Goal: Navigation & Orientation: Find specific page/section

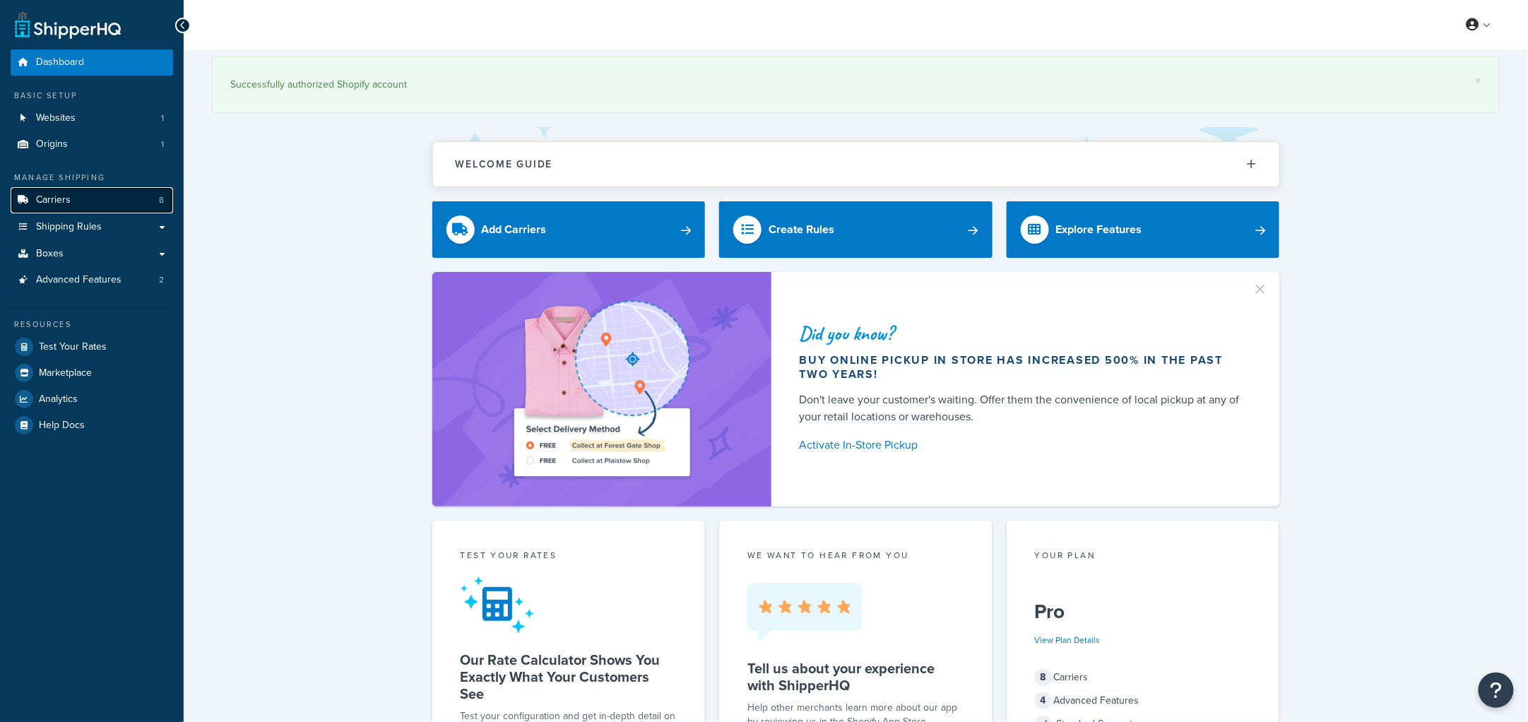
click at [92, 204] on link "Carriers 8" at bounding box center [92, 200] width 163 height 26
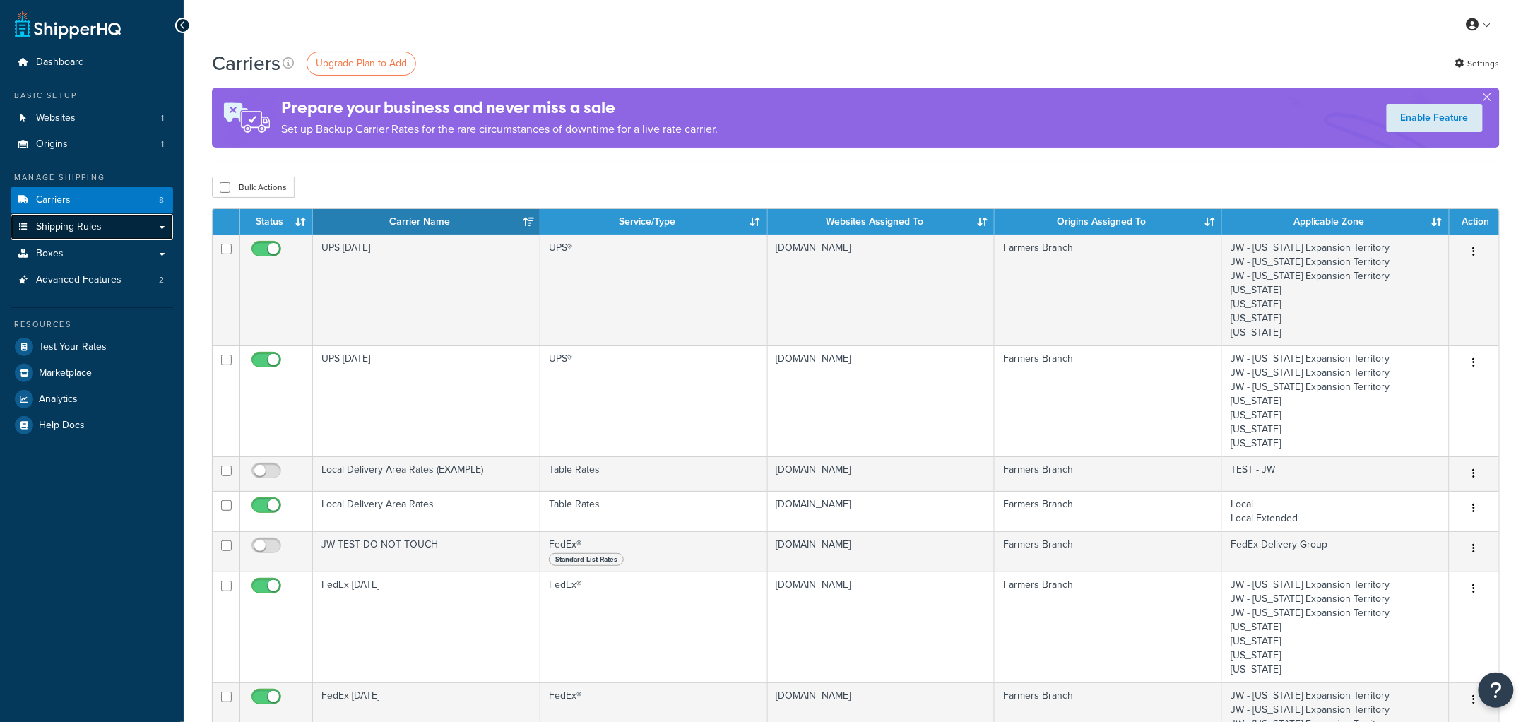
click at [84, 223] on span "Shipping Rules" at bounding box center [69, 227] width 66 height 12
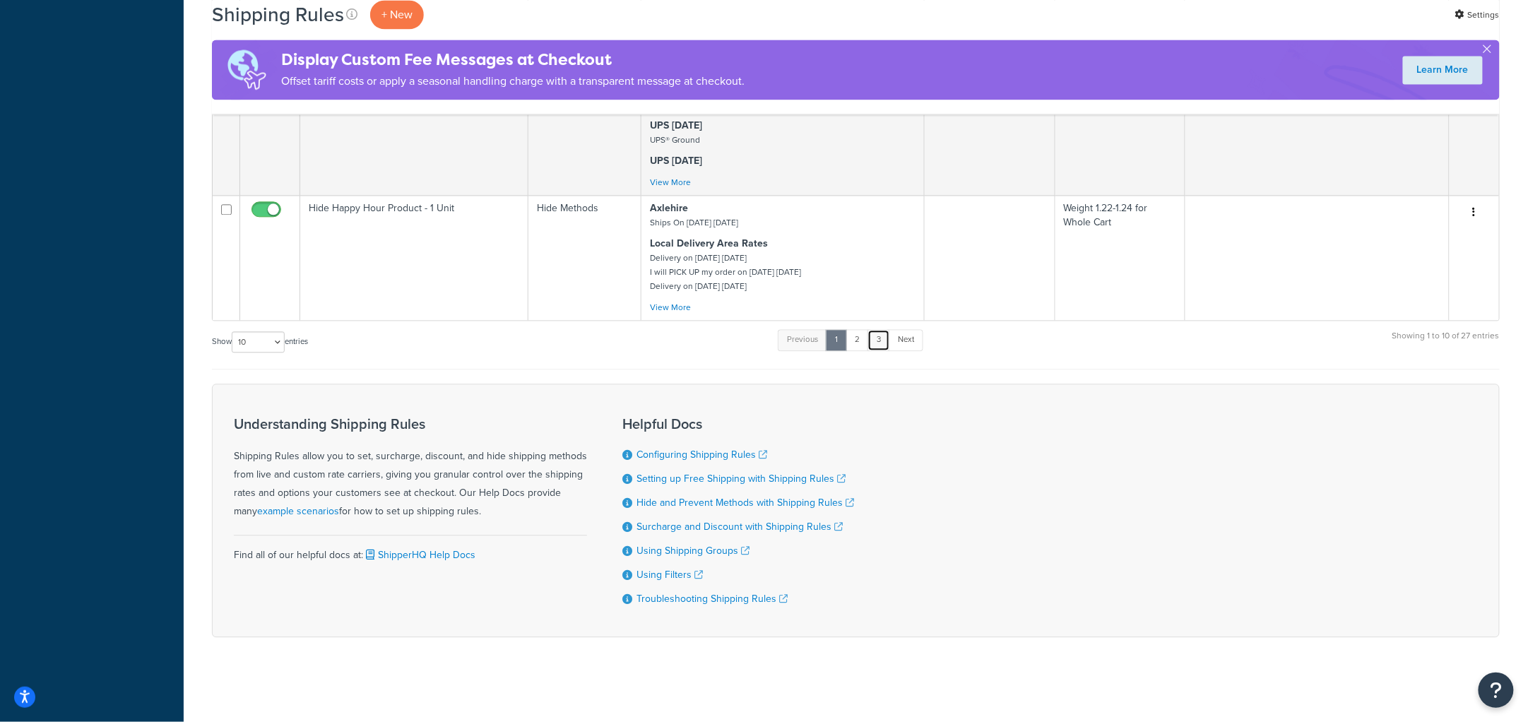
click at [874, 346] on link "3" at bounding box center [879, 339] width 23 height 21
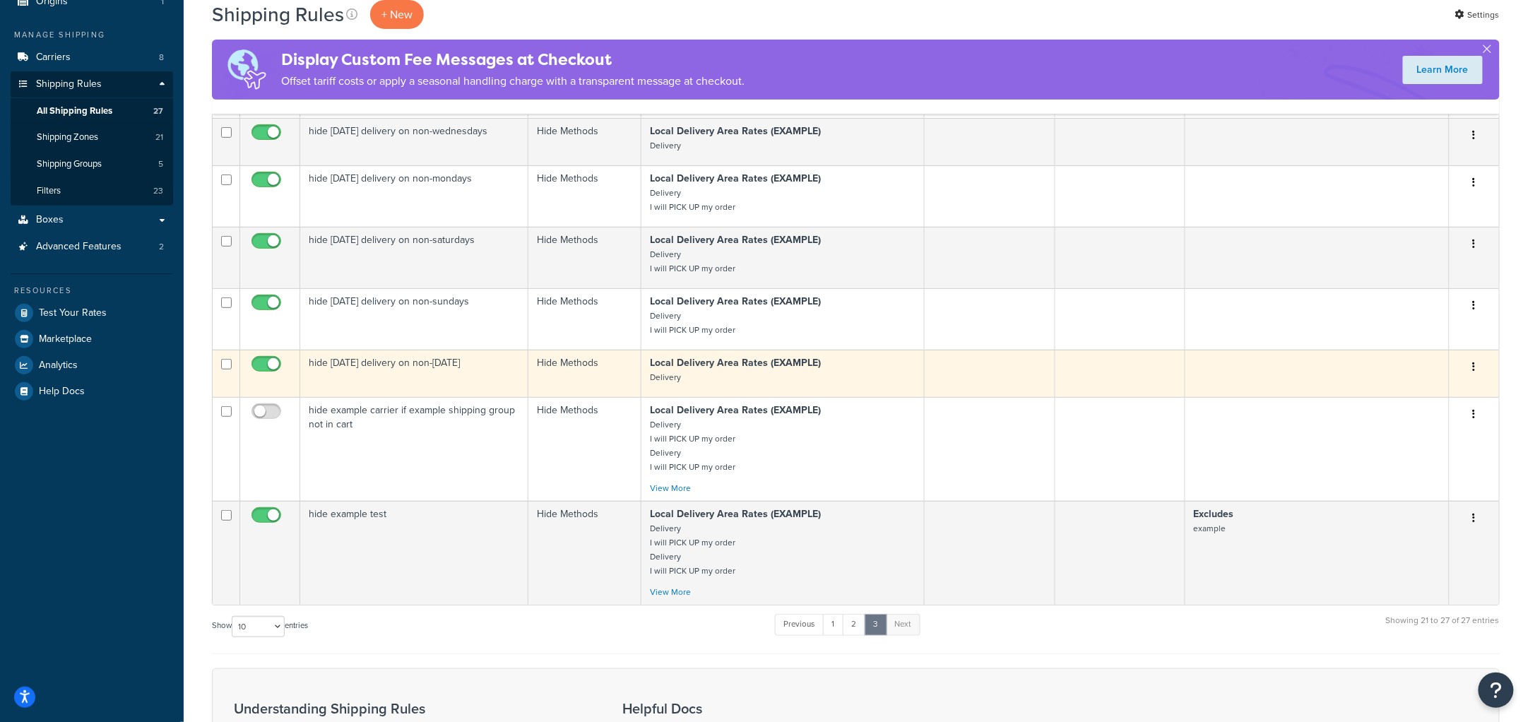
scroll to position [142, 0]
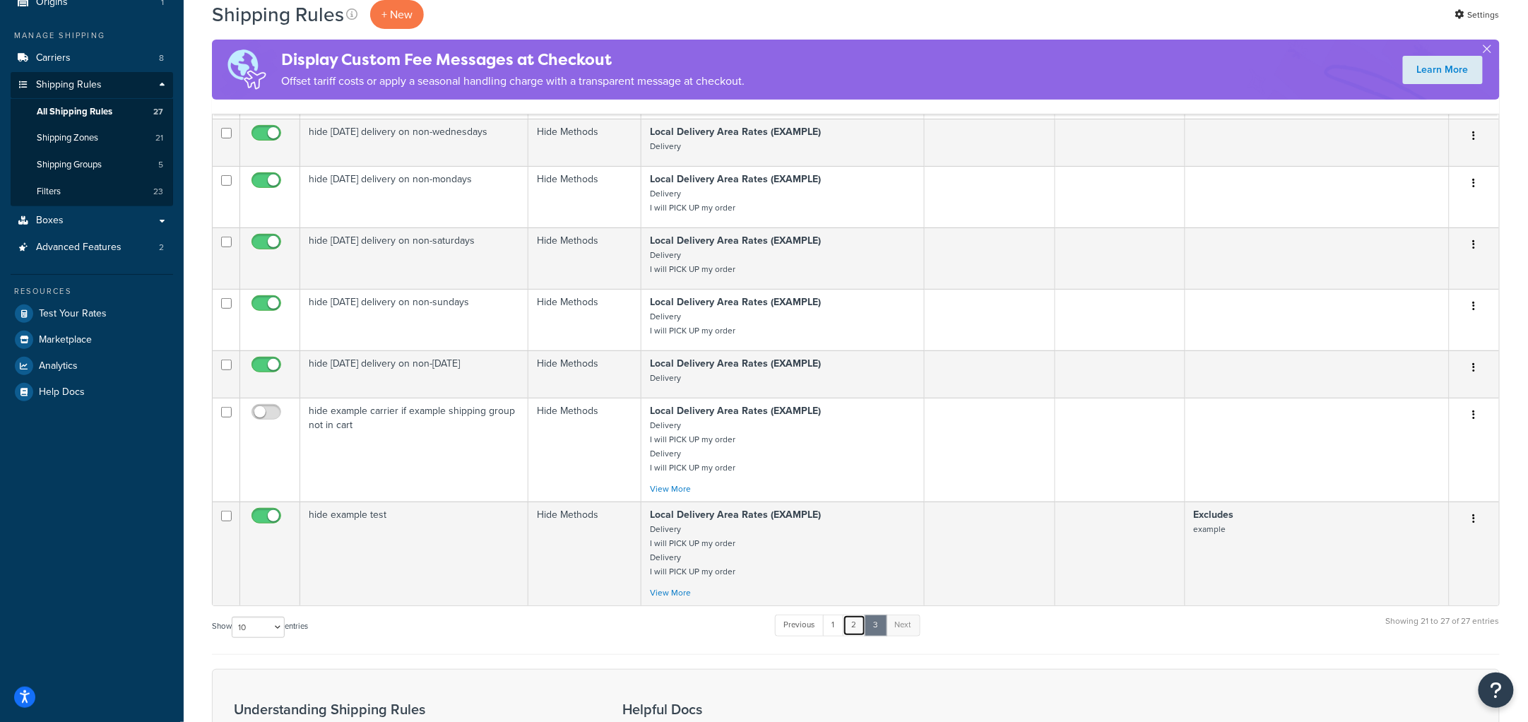
click at [854, 634] on link "2" at bounding box center [854, 625] width 23 height 21
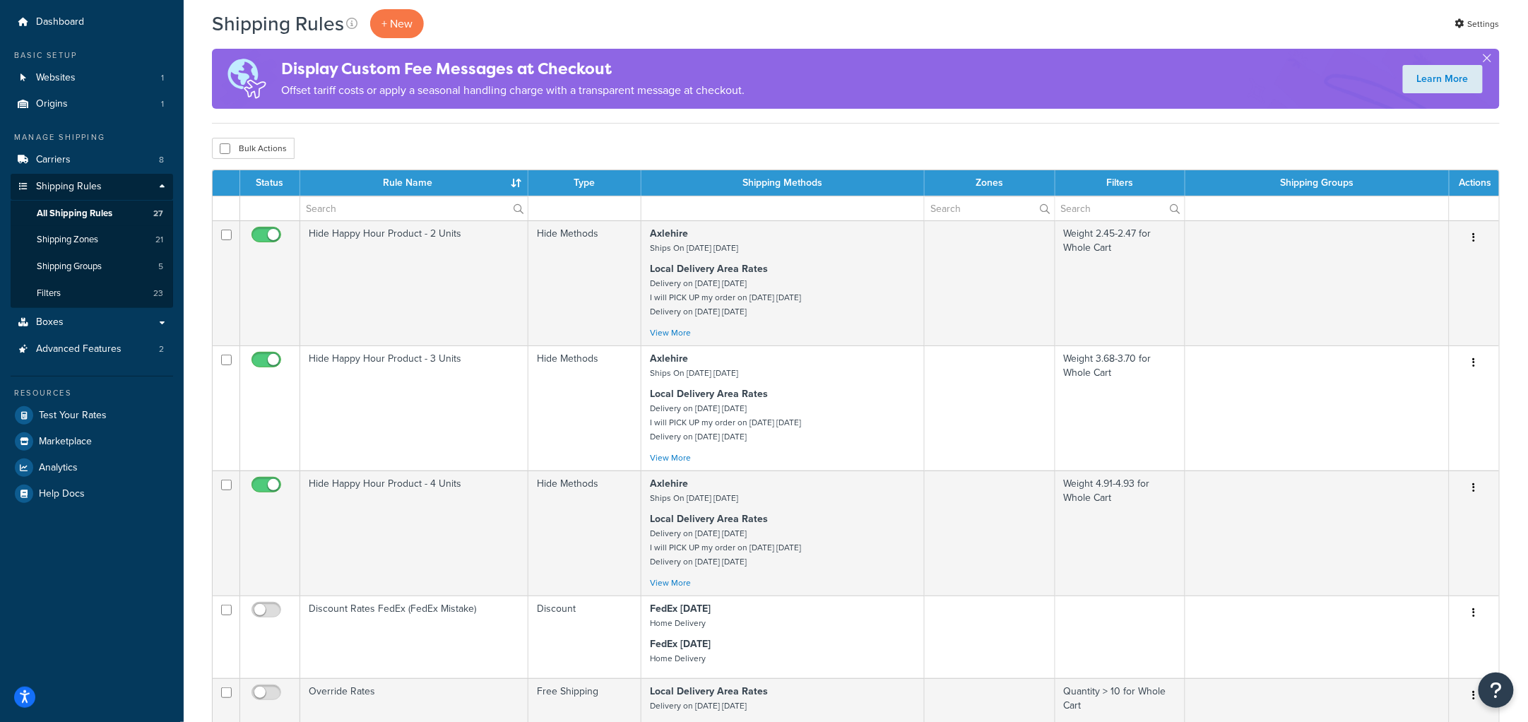
scroll to position [0, 0]
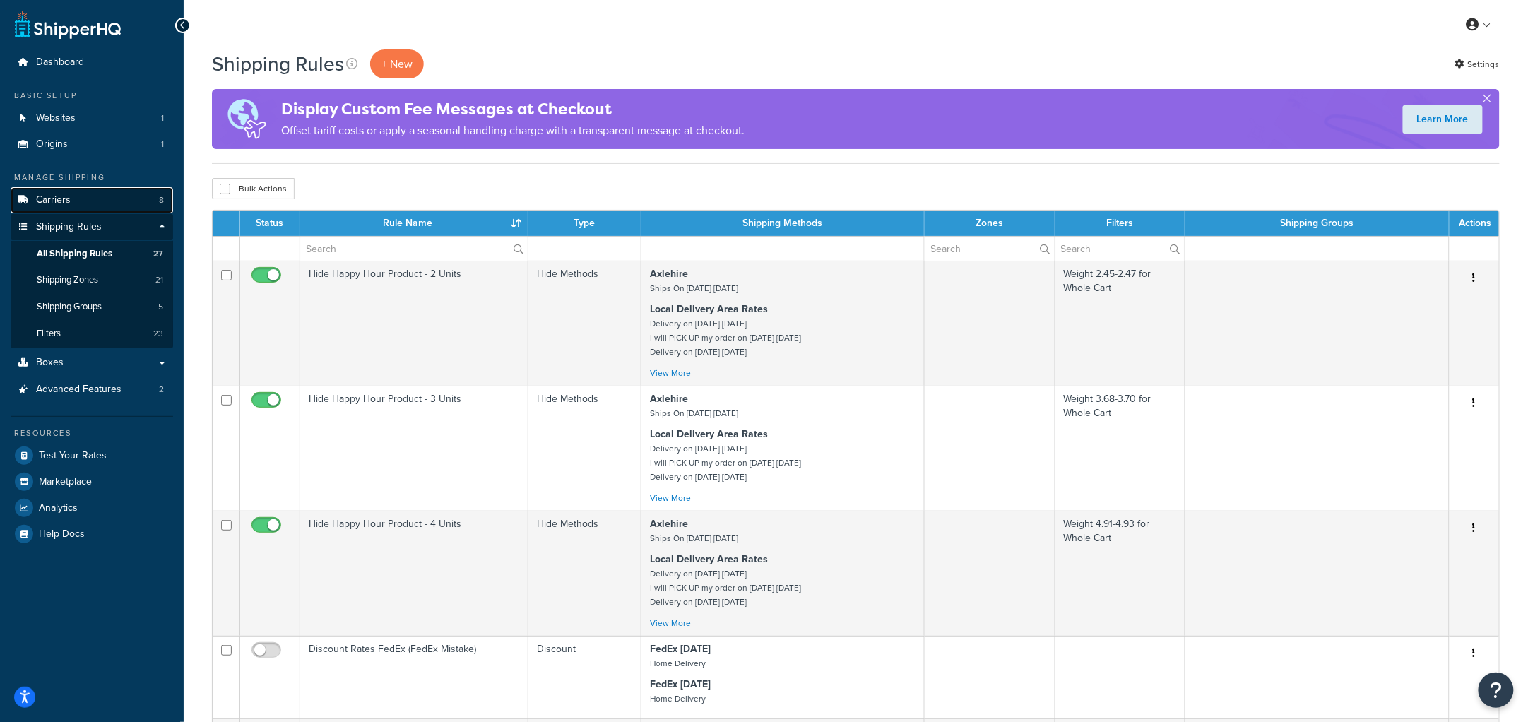
click at [87, 195] on link "Carriers 8" at bounding box center [92, 200] width 163 height 26
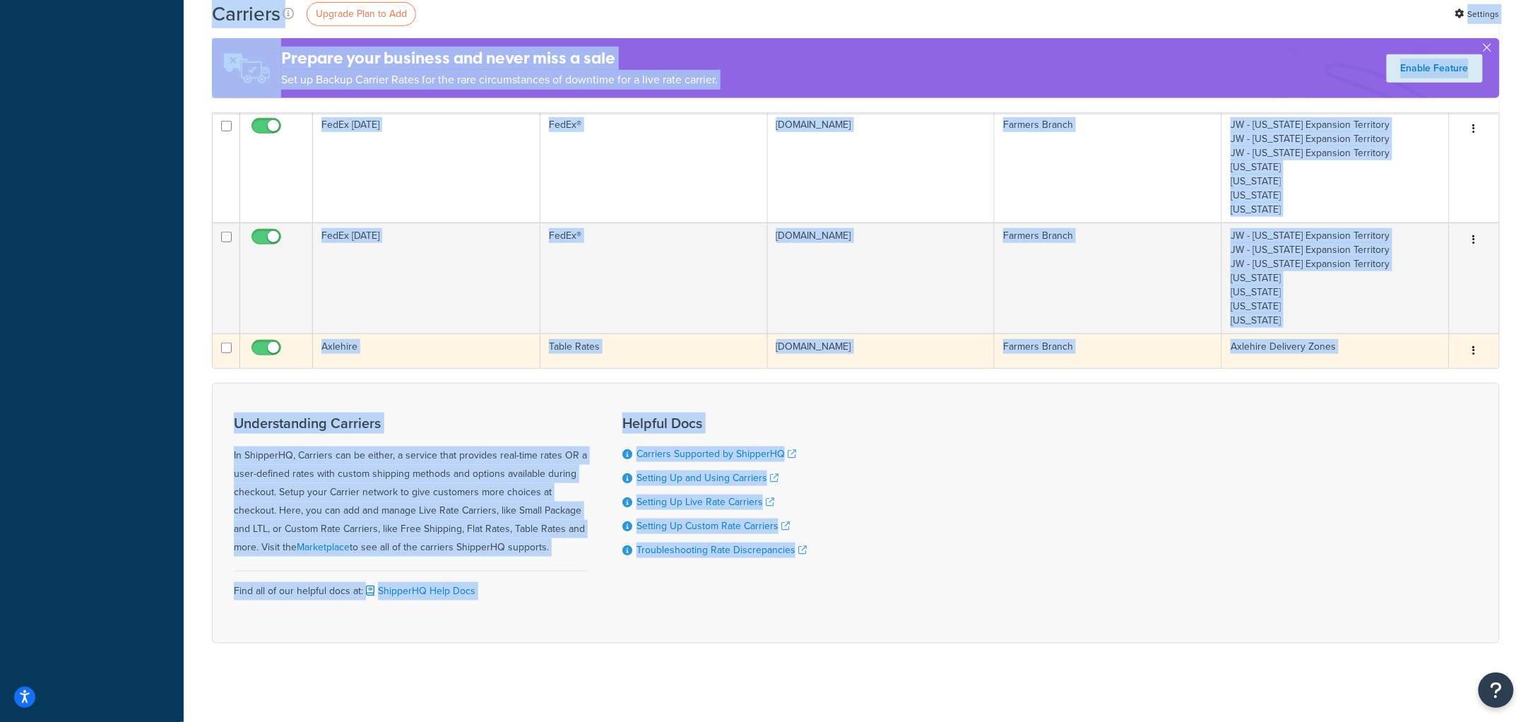
scroll to position [467, 0]
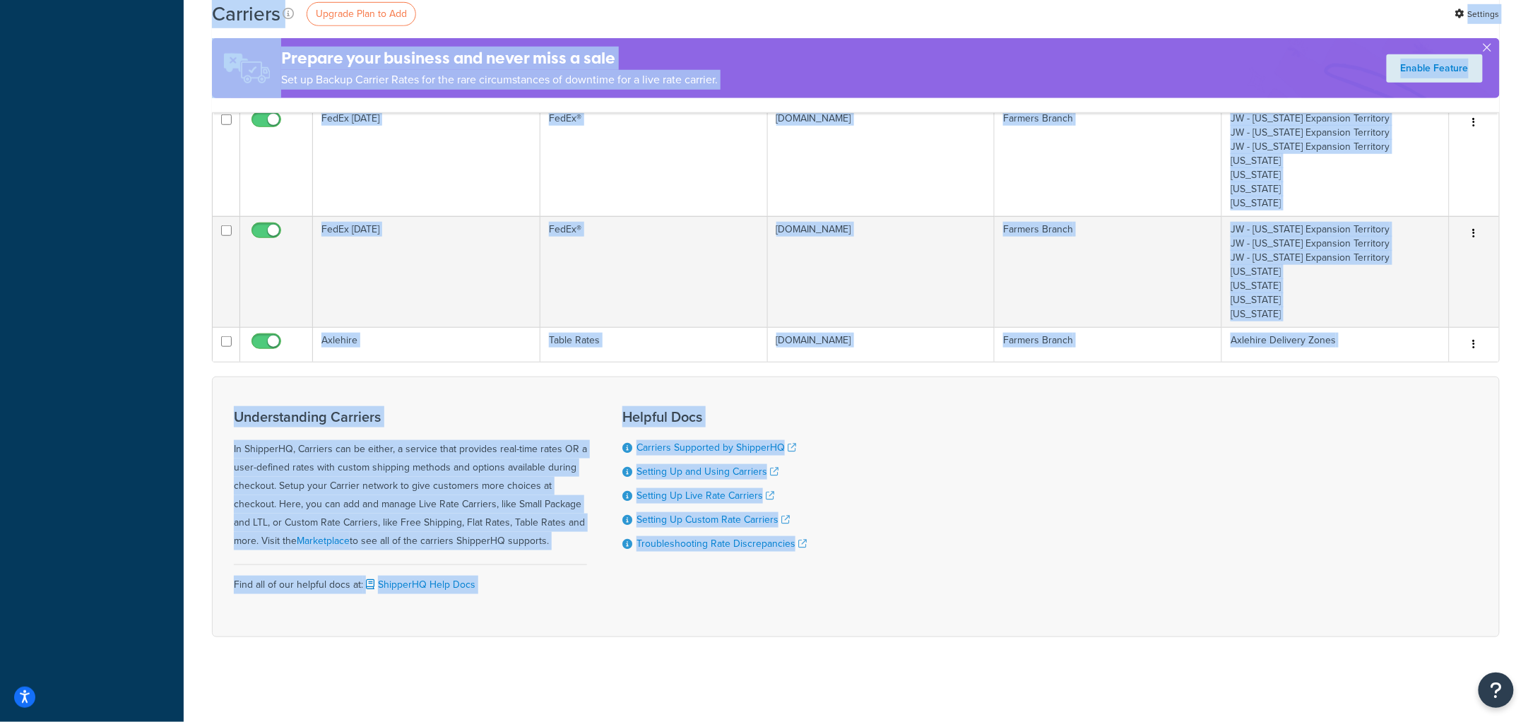
drag, startPoint x: 199, startPoint y: 41, endPoint x: 1422, endPoint y: 562, distance: 1329.3
click at [1422, 562] on div "My Profile Billing Global Settings Contact Us Logout Carriers Upgrade Plan to A…" at bounding box center [856, 128] width 1345 height 1188
click at [1422, 555] on div "Understanding Carriers In ShipperHQ, Carriers can be either, a service that pro…" at bounding box center [856, 507] width 1288 height 261
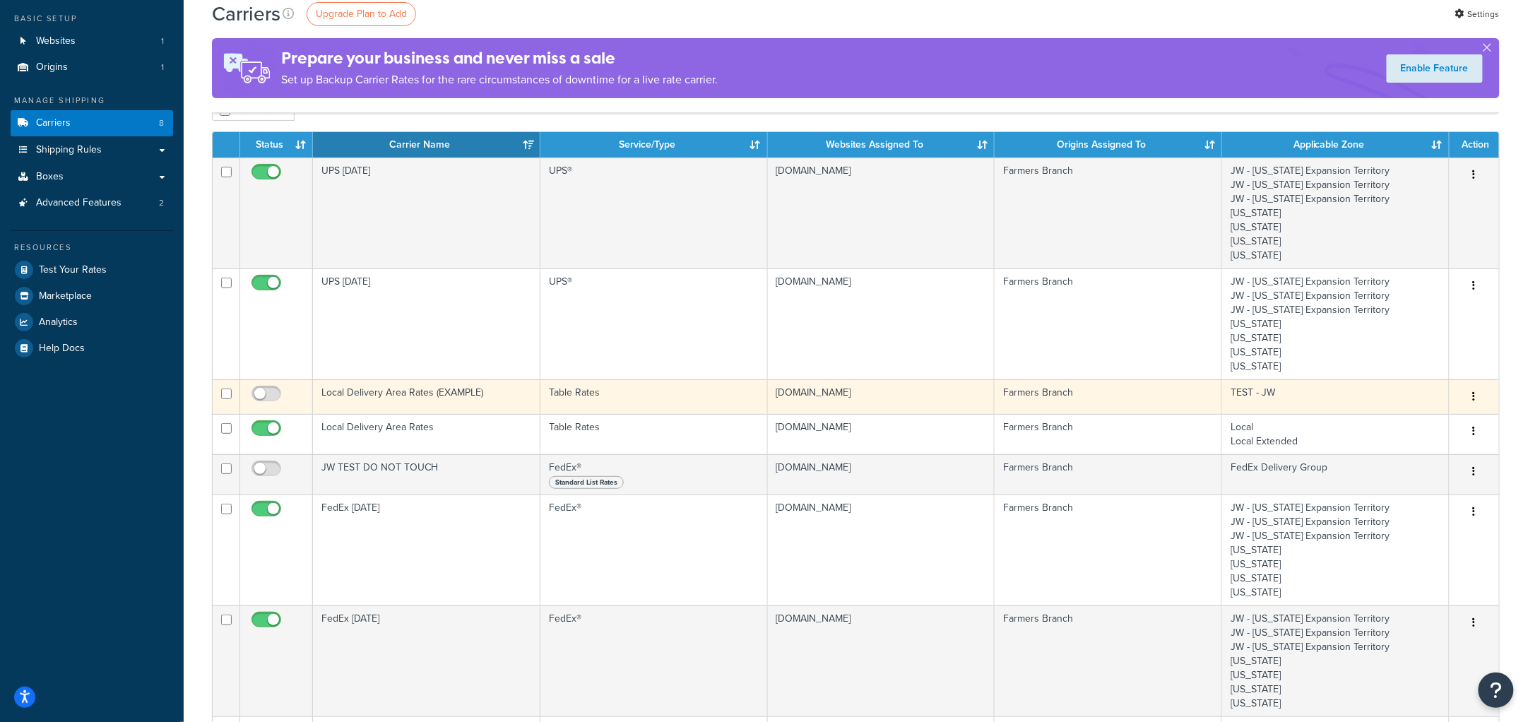
scroll to position [0, 0]
